Goal: Information Seeking & Learning: Learn about a topic

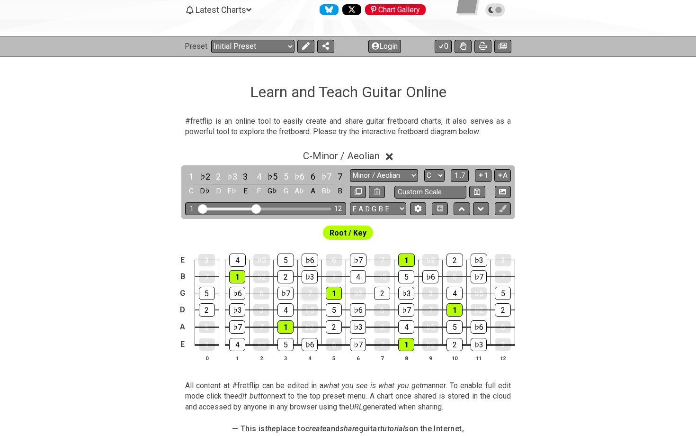
scroll to position [91, 0]
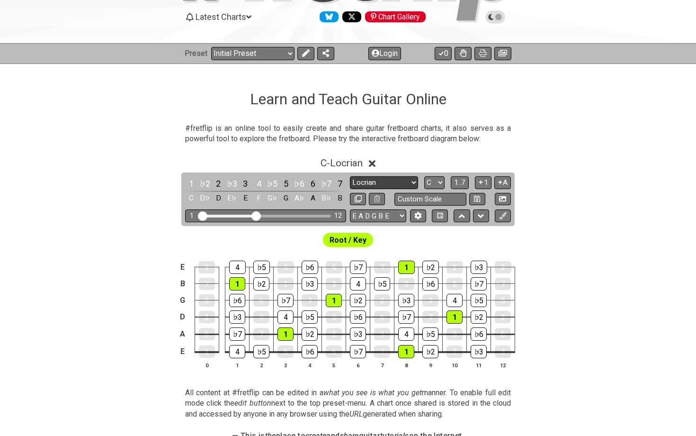
select select "Melodic Minor"
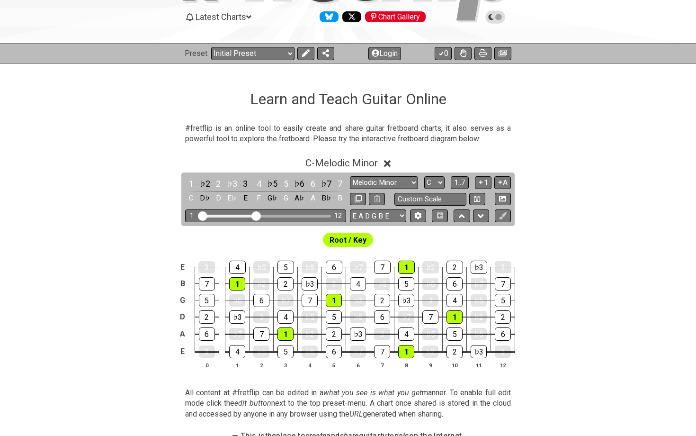
click at [335, 156] on div "C - Melodic Minor" at bounding box center [342, 160] width 72 height 17
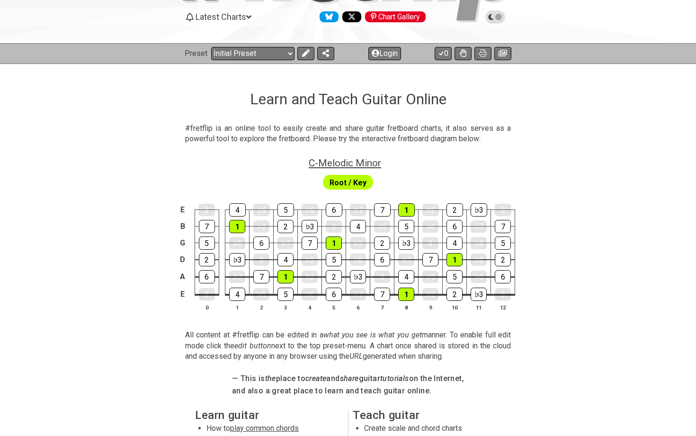
click at [338, 158] on span "C - Melodic Minor" at bounding box center [345, 162] width 72 height 11
select select "Melodic Minor"
select select "C"
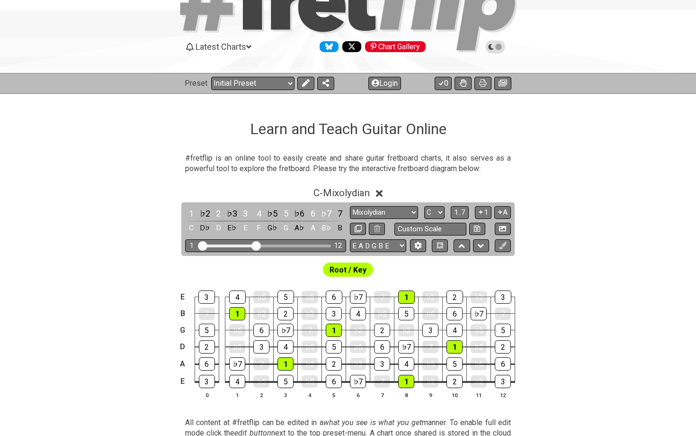
scroll to position [63, 0]
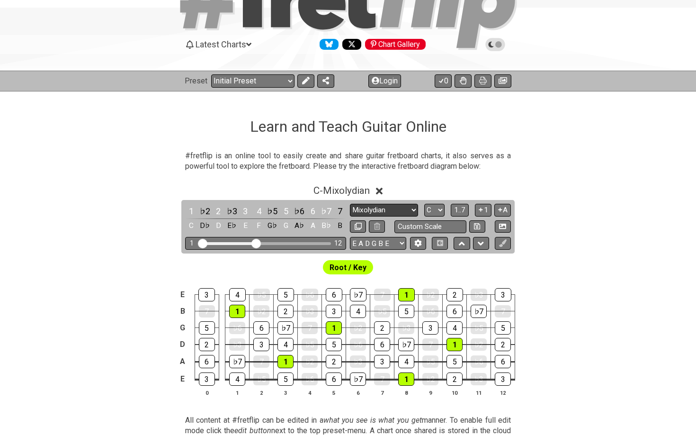
select select "Minor / Aeolian"
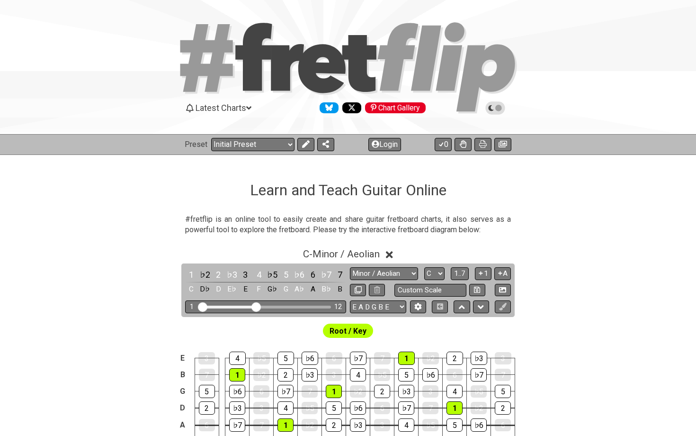
scroll to position [0, 0]
click at [354, 251] on span "C - Minor / Aeolian" at bounding box center [341, 253] width 77 height 11
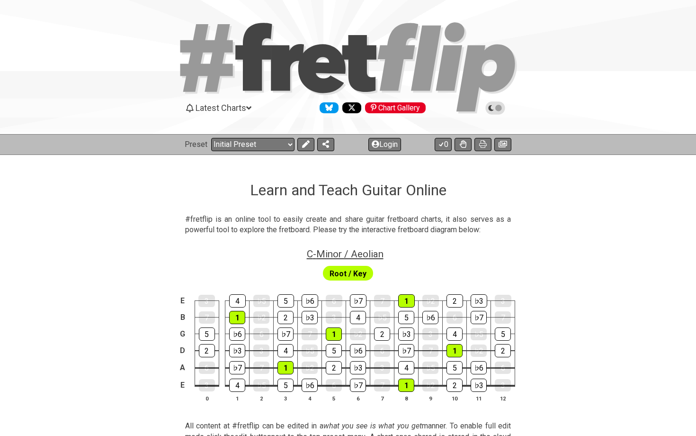
click at [361, 255] on span "C - Minor / Aeolian" at bounding box center [345, 253] width 77 height 11
select select "Minor / Aeolian"
select select "C"
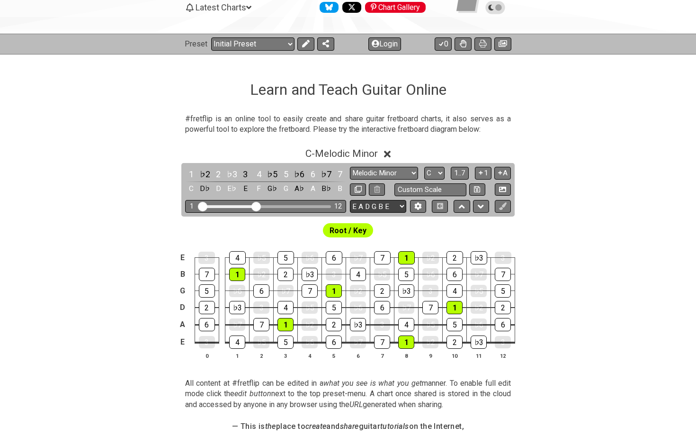
scroll to position [28, 0]
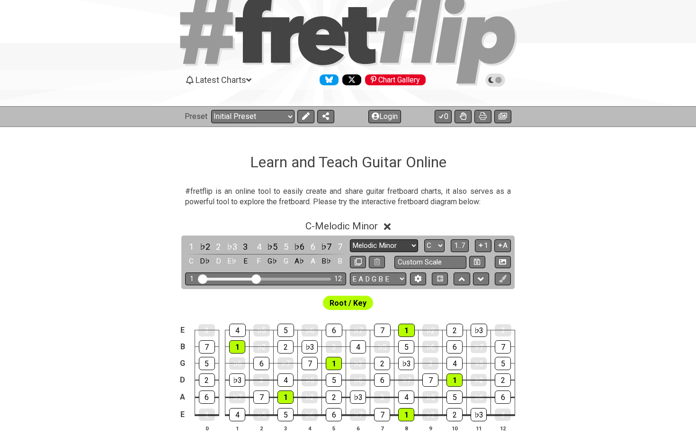
select select "Lydian"
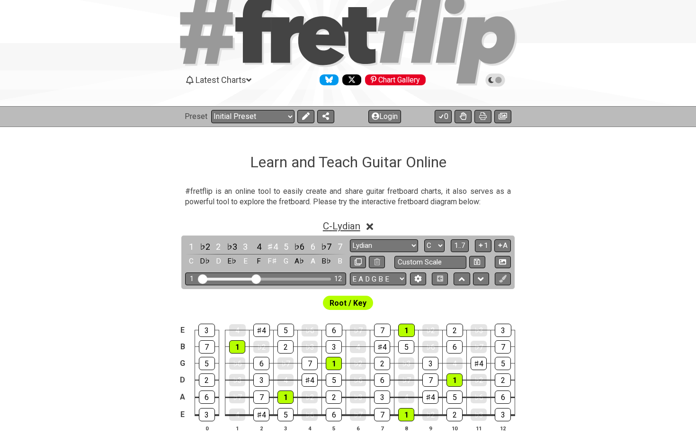
click at [350, 226] on span "C - Lydian" at bounding box center [341, 225] width 37 height 11
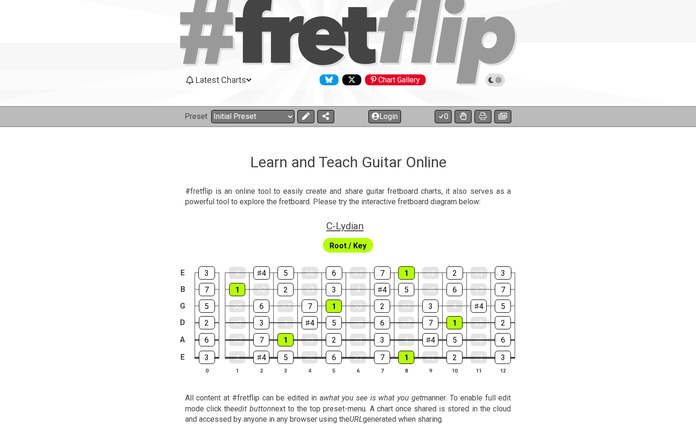
click at [344, 223] on span "C - Lydian" at bounding box center [344, 225] width 37 height 11
select select "Lydian"
select select "C"
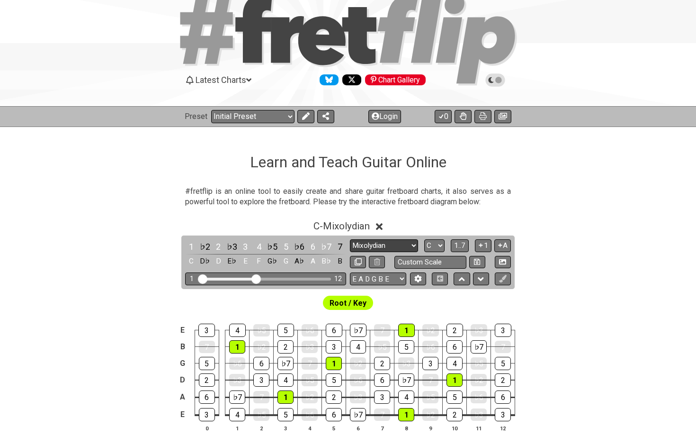
select select "Minor / Aeolian"
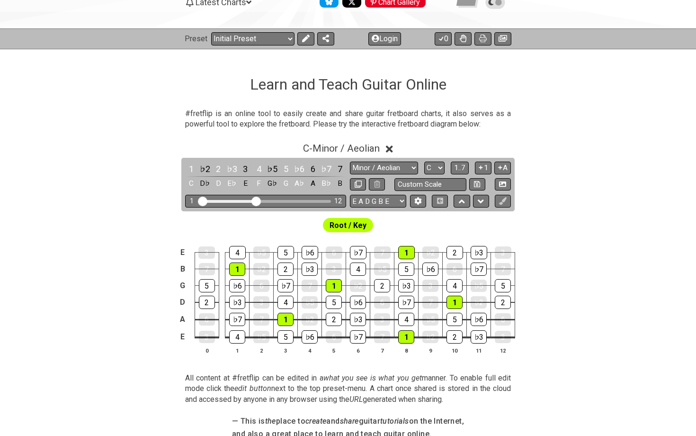
scroll to position [90, 0]
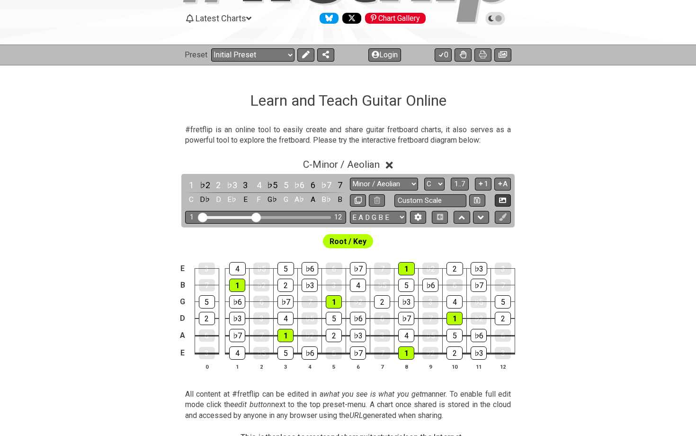
click at [501, 197] on icon at bounding box center [502, 200] width 7 height 7
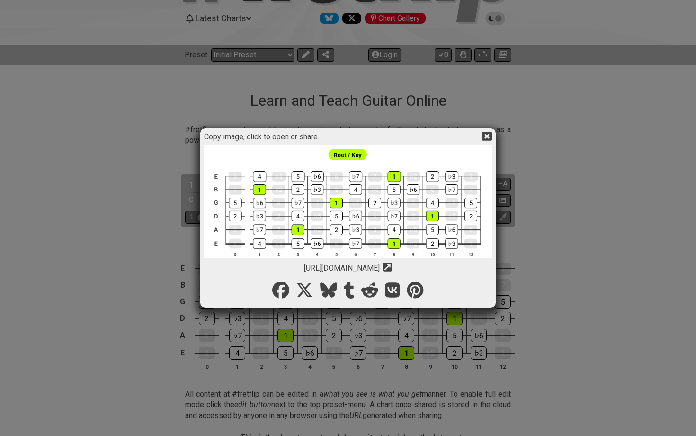
scroll to position [0, 0]
click at [487, 133] on icon at bounding box center [487, 136] width 10 height 9
